Goal: Communication & Community: Ask a question

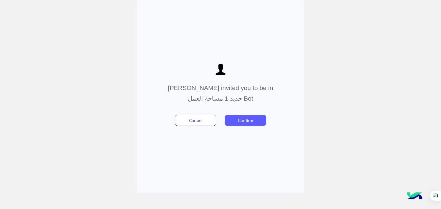
click at [238, 118] on button "Confirm" at bounding box center [246, 120] width 42 height 11
click at [252, 118] on button "Confirm" at bounding box center [246, 120] width 42 height 11
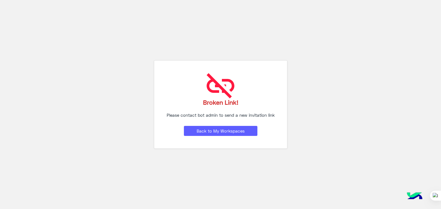
click at [231, 133] on button "Back to My Workspaces" at bounding box center [221, 131] width 74 height 10
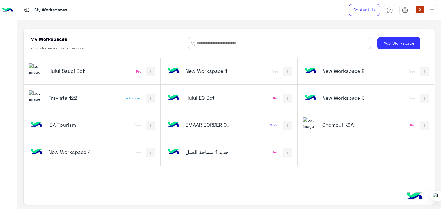
click at [35, 66] on img at bounding box center [36, 69] width 15 height 12
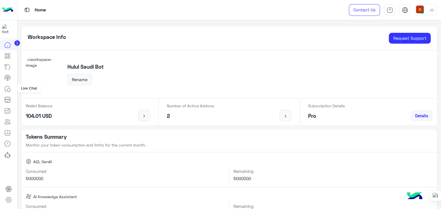
click at [6, 87] on icon at bounding box center [7, 88] width 7 height 7
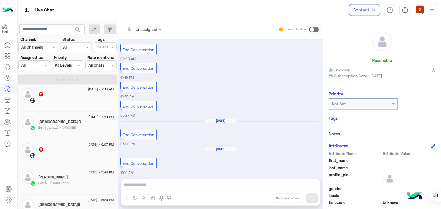
scroll to position [109, 0]
click at [42, 154] on div "5" at bounding box center [76, 151] width 76 height 6
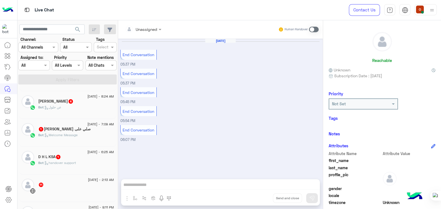
scroll to position [32, 0]
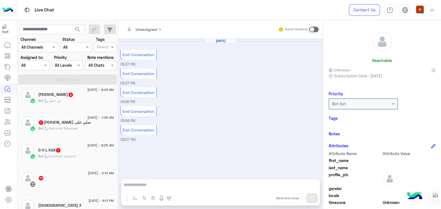
click at [61, 104] on div "Bot : عن حلول" at bounding box center [76, 103] width 76 height 10
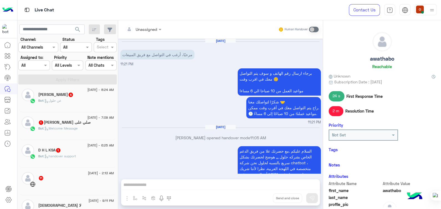
scroll to position [182, 0]
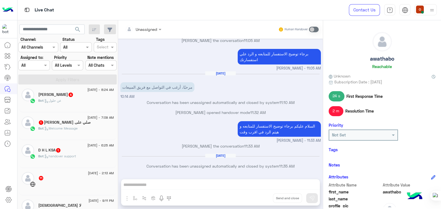
click at [65, 100] on div "Bot : عن حلول" at bounding box center [76, 103] width 76 height 10
click at [315, 30] on span at bounding box center [314, 30] width 10 height 6
click at [62, 103] on div "Bot : عن حلول" at bounding box center [76, 103] width 76 height 10
click at [66, 137] on div "3 September - 7:09 AM صلي على سيدنا محمد 1 Bot : Welcome Message" at bounding box center [67, 126] width 97 height 28
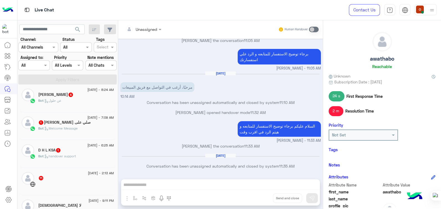
click at [64, 131] on div "Bot : Welcome Message" at bounding box center [76, 131] width 76 height 10
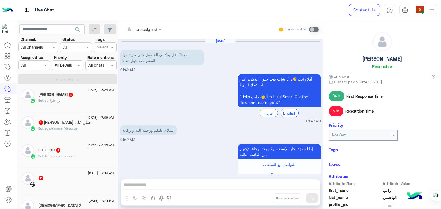
scroll to position [224, 0]
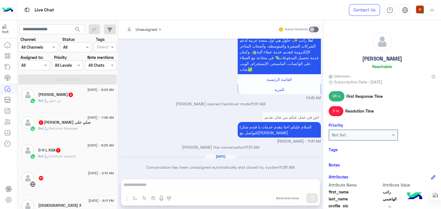
click at [67, 154] on span ": handover support" at bounding box center [60, 156] width 32 height 4
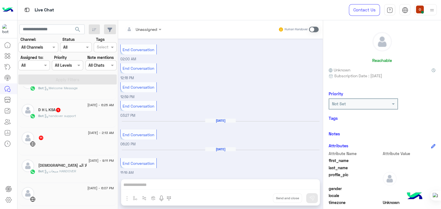
scroll to position [73, 0]
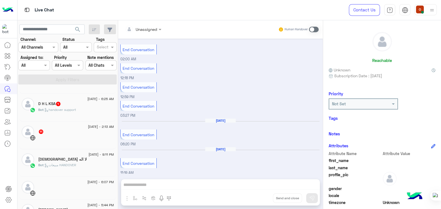
click at [59, 107] on div "D H L KSA 1" at bounding box center [76, 104] width 76 height 6
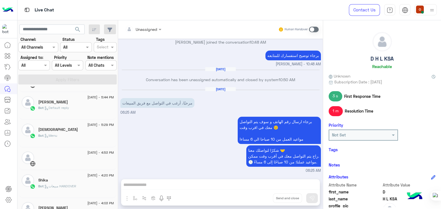
scroll to position [184, 0]
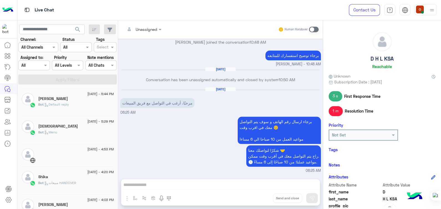
click at [71, 102] on div "Bot : Default reply" at bounding box center [76, 107] width 76 height 10
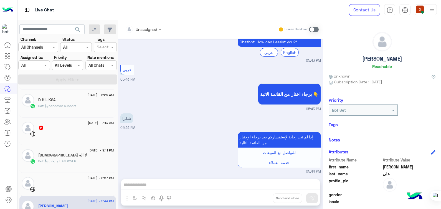
scroll to position [1, 0]
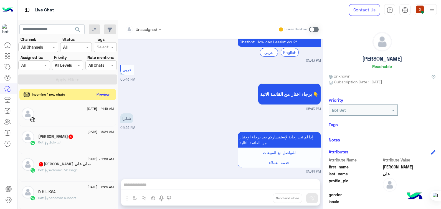
click at [105, 92] on button "Preview" at bounding box center [103, 93] width 17 height 7
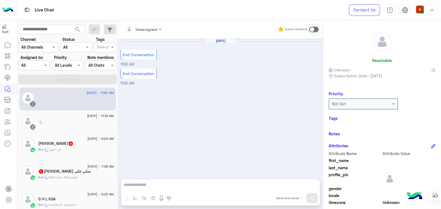
click at [48, 147] on p "Bot : عن حلول" at bounding box center [49, 149] width 23 height 5
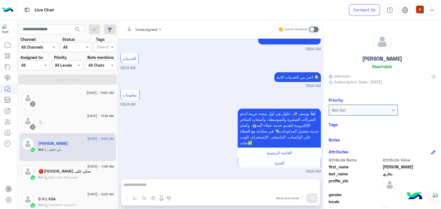
scroll to position [108, 0]
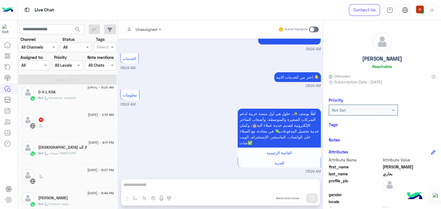
click at [73, 116] on div "[DATE] - 2:13 AM" at bounding box center [76, 115] width 76 height 4
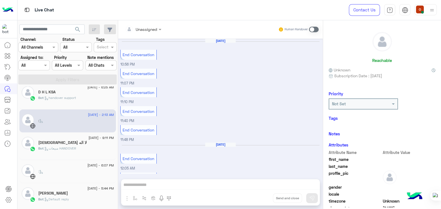
scroll to position [268, 0]
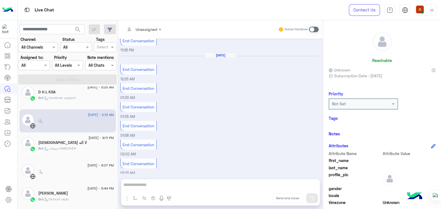
click at [82, 100] on div "Bot : handover support" at bounding box center [76, 100] width 76 height 10
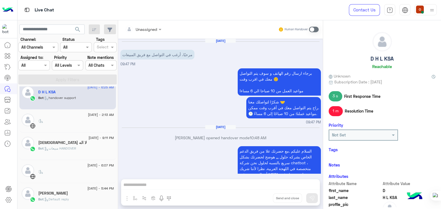
scroll to position [181, 0]
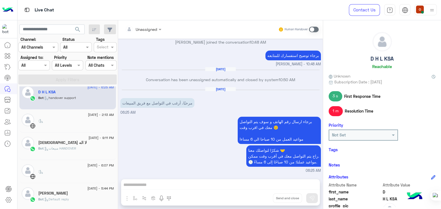
drag, startPoint x: 116, startPoint y: 119, endPoint x: 117, endPoint y: 112, distance: 7.1
click at [117, 112] on div "[DATE] - 11:52 AM [DATE] - 11:19 AM : [DATE] - 8:24 AM [PERSON_NAME] Bot : عن ح…" at bounding box center [67, 148] width 101 height 124
drag, startPoint x: 117, startPoint y: 112, endPoint x: 142, endPoint y: 161, distance: 54.8
click at [142, 161] on div "برجاء ارسال رقم الهاتف و سوف يتم التواصل معك في اقرب وقت ☺️ مواعيد العمل من 10 …" at bounding box center [220, 144] width 201 height 58
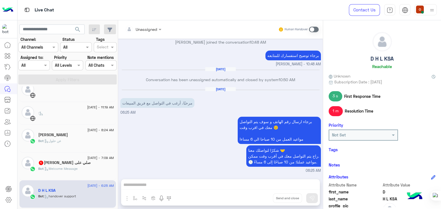
scroll to position [2, 0]
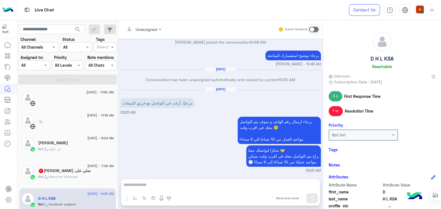
click at [58, 177] on span ": Welcome Message" at bounding box center [61, 176] width 34 height 4
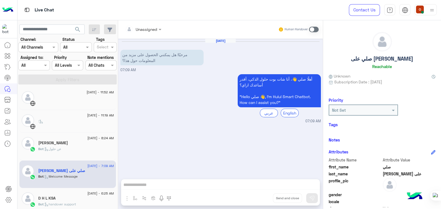
click at [71, 149] on div "Bot : عن حلول" at bounding box center [76, 151] width 76 height 10
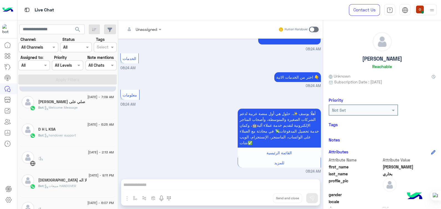
scroll to position [78, 0]
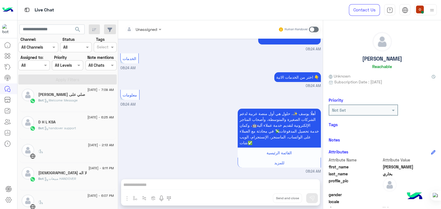
click at [53, 131] on div "Bot : handover support" at bounding box center [76, 130] width 76 height 10
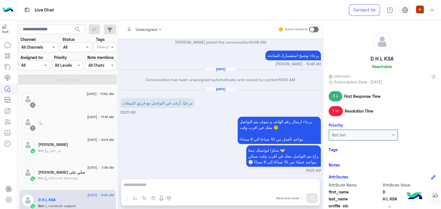
drag, startPoint x: 116, startPoint y: 86, endPoint x: 116, endPoint y: 94, distance: 8.0
click at [116, 94] on div "[DATE] - 11:52 AM [DATE] - 11:19 AM : [DATE] - 8:24 AM [PERSON_NAME] Bot : عن ح…" at bounding box center [67, 148] width 101 height 124
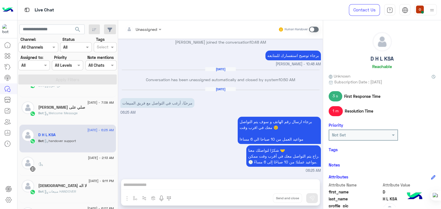
scroll to position [66, 0]
click at [86, 183] on div "لا اله [DEMOGRAPHIC_DATA]" at bounding box center [76, 185] width 76 height 6
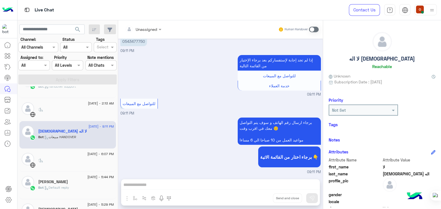
scroll to position [125, 0]
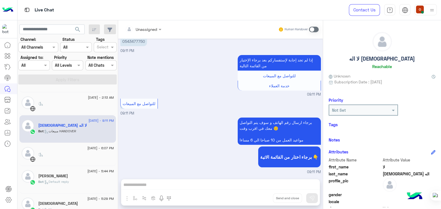
click at [66, 177] on div "[PERSON_NAME]" at bounding box center [76, 176] width 76 height 6
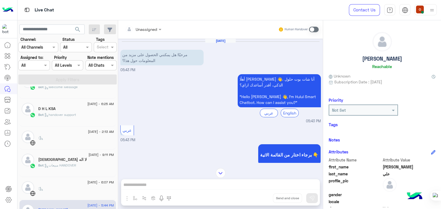
scroll to position [132, 0]
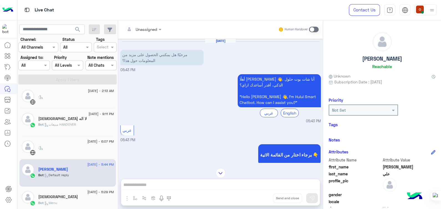
click at [68, 118] on div "لا اله [DEMOGRAPHIC_DATA]" at bounding box center [76, 119] width 76 height 6
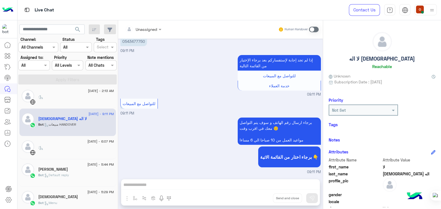
scroll to position [138, 0]
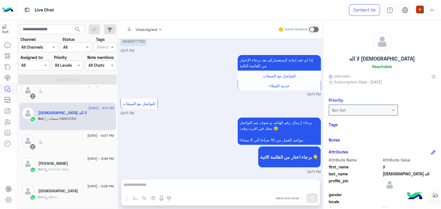
click at [45, 165] on div "[PERSON_NAME]" at bounding box center [76, 164] width 76 height 6
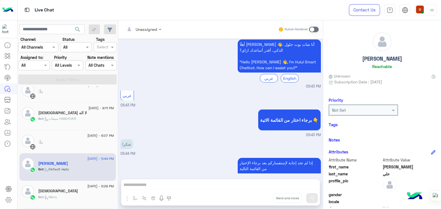
scroll to position [50, 0]
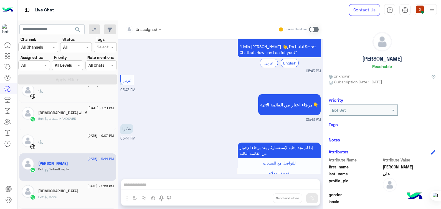
click at [58, 117] on span ": مبيعات HANDOVER" at bounding box center [60, 118] width 32 height 4
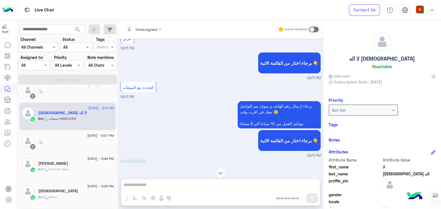
scroll to position [91, 0]
